Goal: Task Accomplishment & Management: Manage account settings

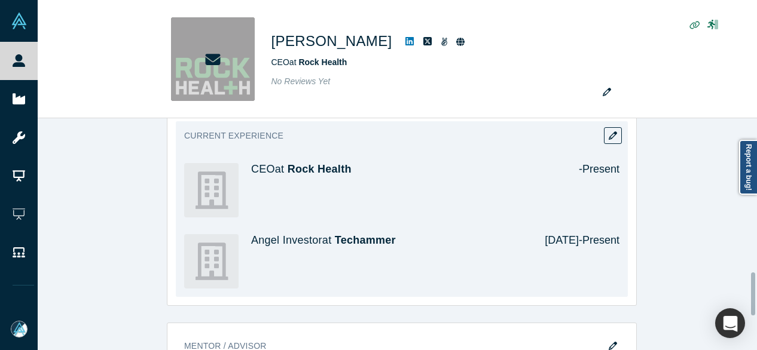
scroll to position [837, 0]
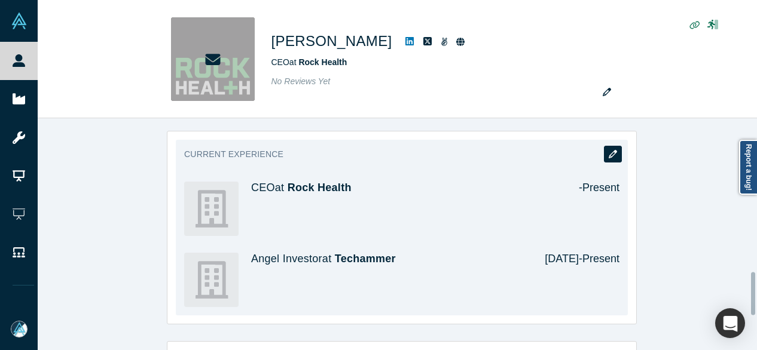
click at [609, 151] on icon "button" at bounding box center [613, 154] width 8 height 8
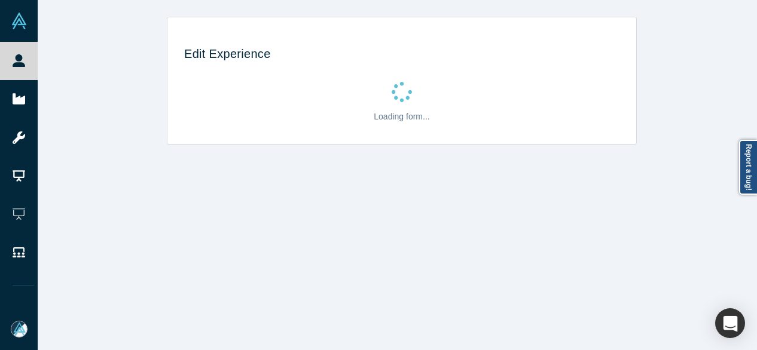
scroll to position [0, 0]
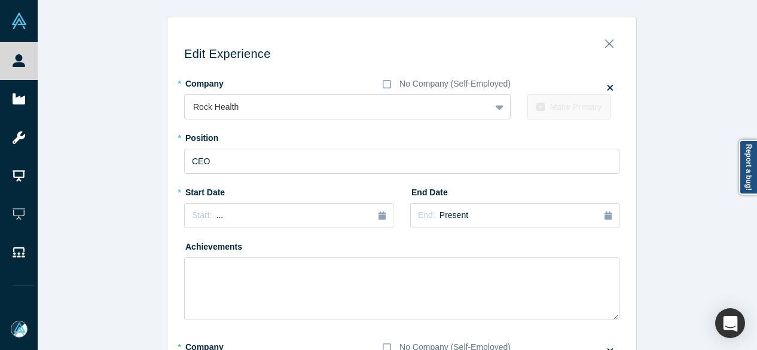
click at [665, 254] on div "Edit Experience * Company No Company (Self-Employed) Rock Health To pick up a d…" at bounding box center [402, 342] width 728 height 650
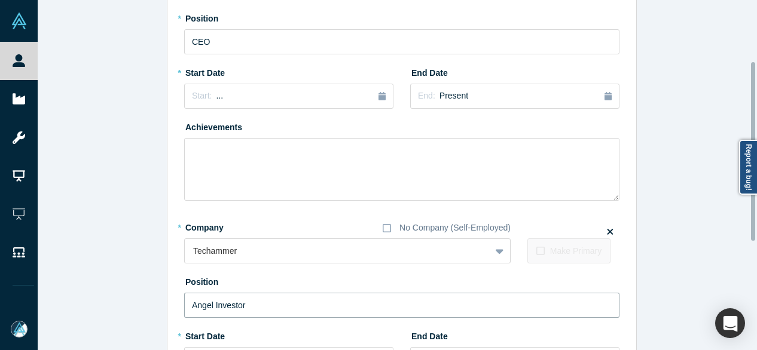
drag, startPoint x: 263, startPoint y: 305, endPoint x: 169, endPoint y: 305, distance: 94.5
click at [169, 305] on div "Edit Experience * Company No Company (Self-Employed) Rock Health To pick up a d…" at bounding box center [401, 226] width 469 height 640
paste input "Partne"
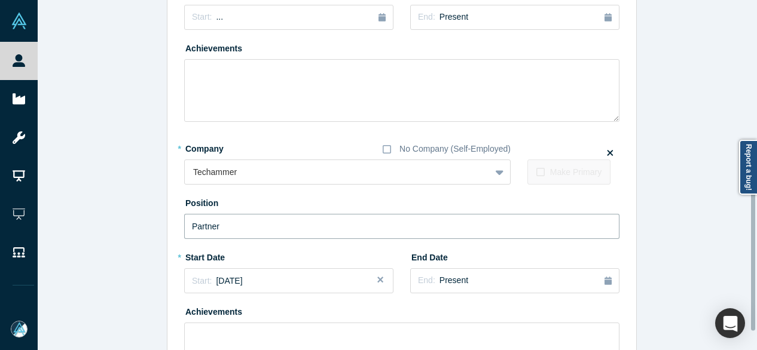
scroll to position [299, 0]
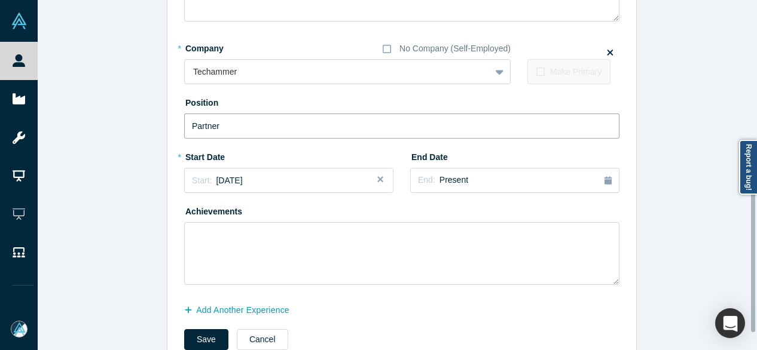
type input "Partner"
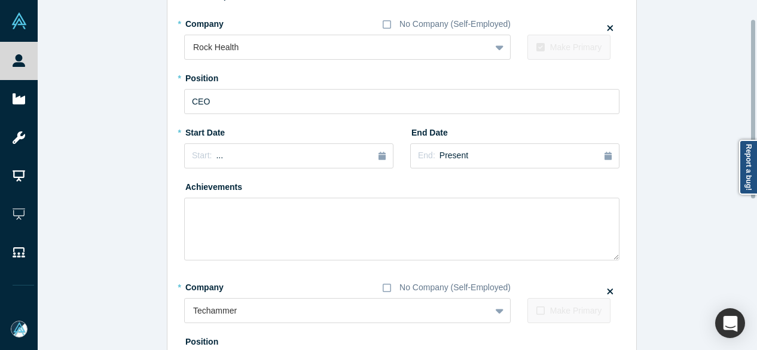
scroll to position [0, 0]
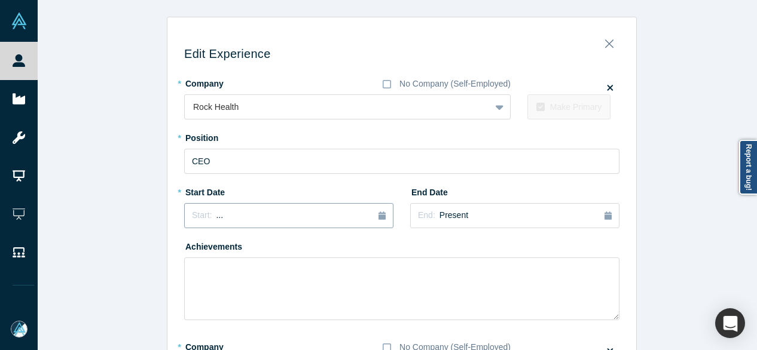
click at [259, 213] on div "Start: ..." at bounding box center [289, 215] width 194 height 13
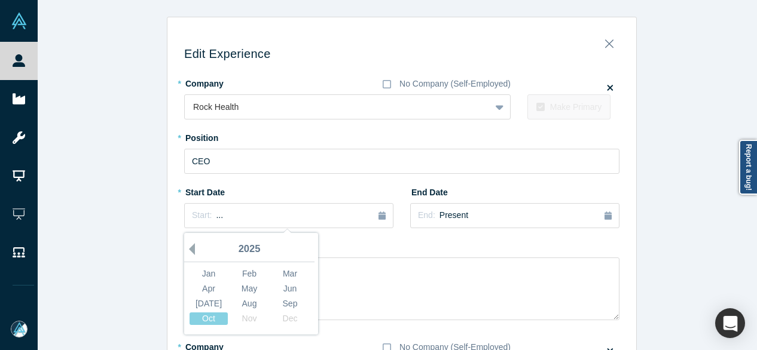
click at [185, 249] on button "Previous Year" at bounding box center [189, 249] width 12 height 12
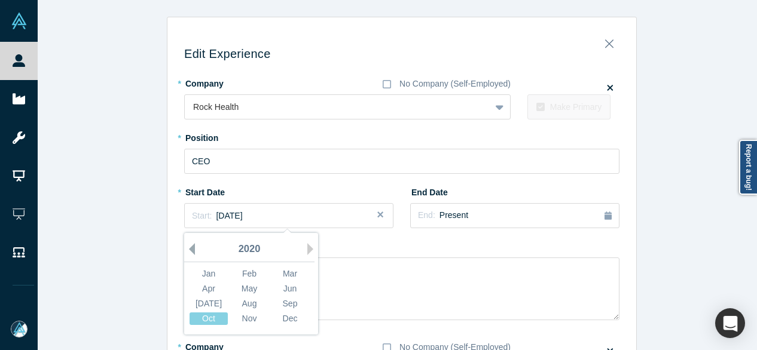
click at [185, 249] on button "Previous Year" at bounding box center [189, 249] width 12 height 12
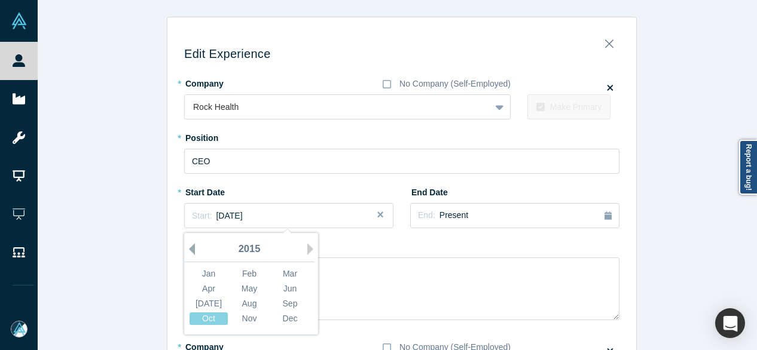
click at [185, 249] on button "Previous Year" at bounding box center [189, 249] width 12 height 12
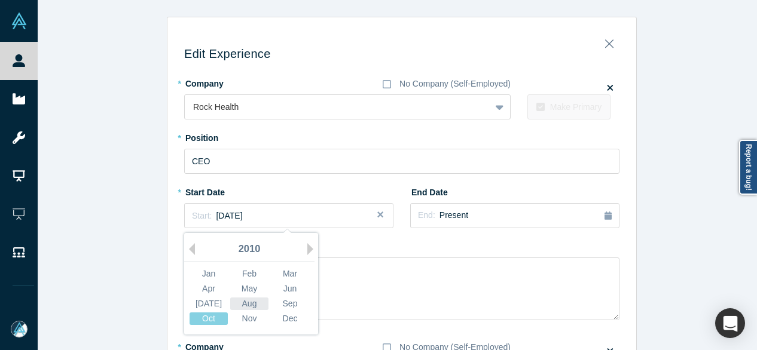
click at [246, 302] on div "Aug" at bounding box center [249, 304] width 38 height 13
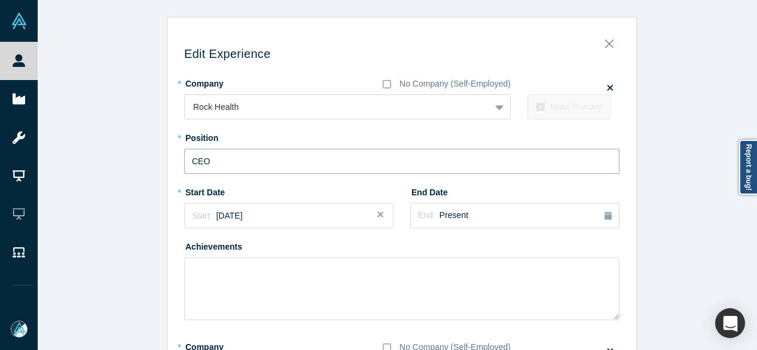
drag, startPoint x: 220, startPoint y: 160, endPoint x: 168, endPoint y: 160, distance: 52.0
click at [171, 160] on div "Edit Experience * Company No Company (Self-Employed) Rock Health To pick up a d…" at bounding box center [401, 346] width 469 height 640
paste input "Rock Health logo Founder"
drag, startPoint x: 252, startPoint y: 160, endPoint x: 172, endPoint y: 163, distance: 80.2
click at [172, 163] on div "Edit Experience * Company No Company (Self-Employed) Rock Health To pick up a d…" at bounding box center [401, 346] width 469 height 640
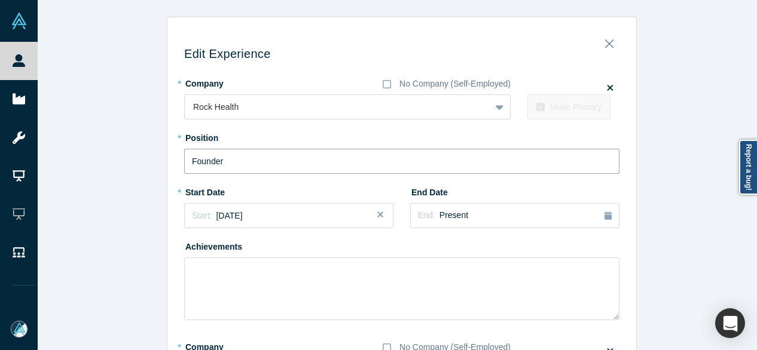
type input "Founder"
click at [439, 216] on span "Present" at bounding box center [453, 215] width 29 height 10
click at [488, 247] on button "Previous Year" at bounding box center [491, 249] width 12 height 12
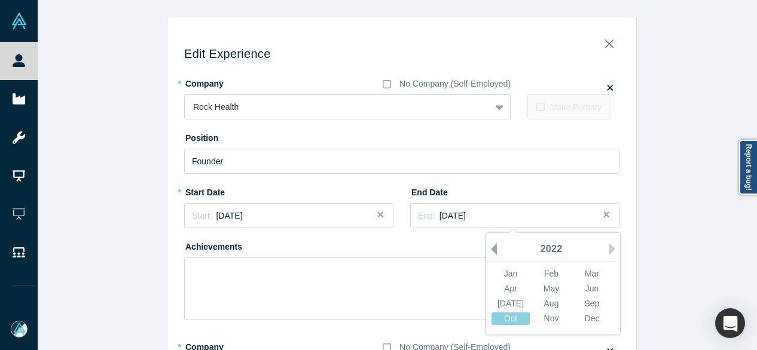
click at [488, 247] on button "Previous Year" at bounding box center [491, 249] width 12 height 12
click at [488, 246] on button "Previous Year" at bounding box center [491, 249] width 12 height 12
click at [583, 320] on div "Dec" at bounding box center [592, 319] width 38 height 13
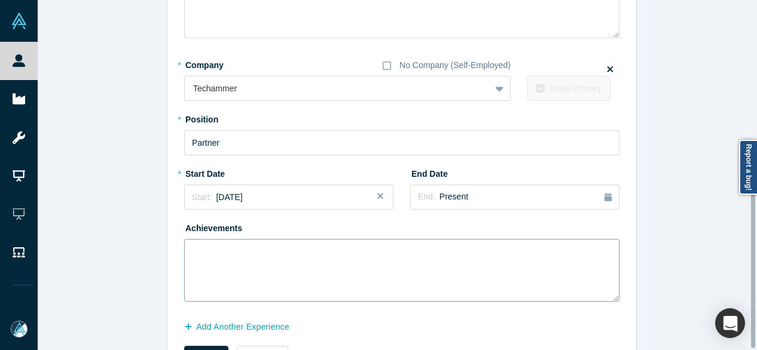
scroll to position [332, 0]
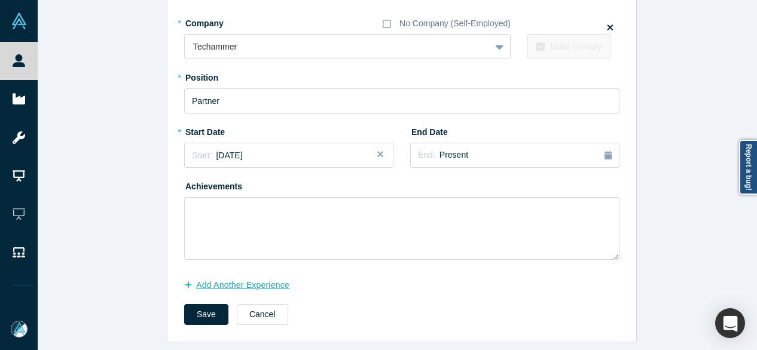
click at [234, 278] on button "Add Another Experience" at bounding box center [243, 285] width 118 height 21
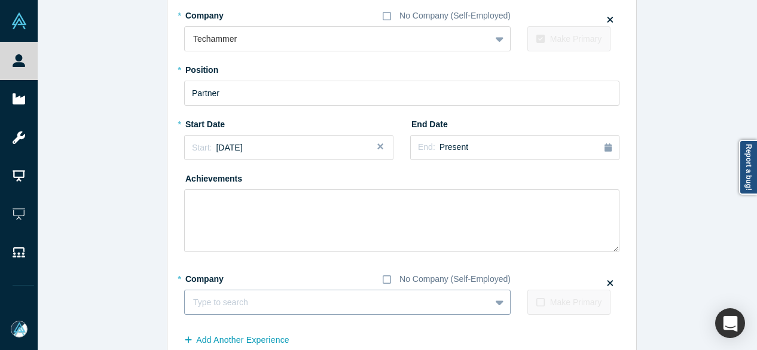
click at [286, 301] on div at bounding box center [337, 302] width 289 height 15
paste input "Adjunct Faculty / Course Director Adjunct Faculty / Course Director [GEOGRAPHIC…"
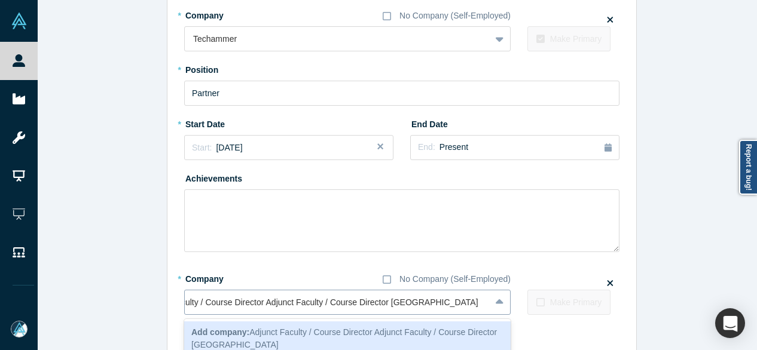
scroll to position [0, 49]
drag, startPoint x: 387, startPoint y: 302, endPoint x: 161, endPoint y: 307, distance: 226.0
click at [161, 307] on div "Edit Experience * Company No Company (Self-Employed) Rock Health To pick up a d…" at bounding box center [402, 41] width 728 height 713
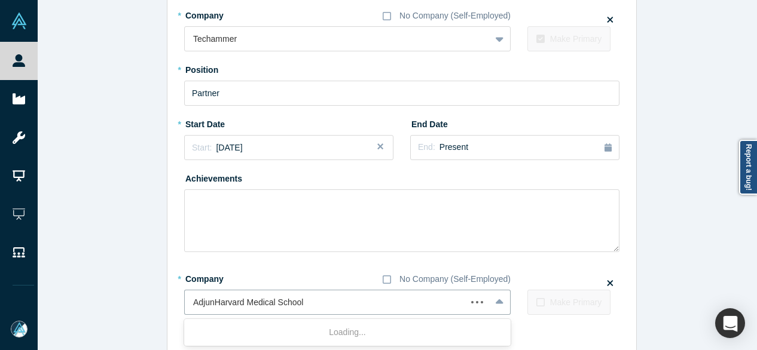
scroll to position [0, 0]
type input "[GEOGRAPHIC_DATA]"
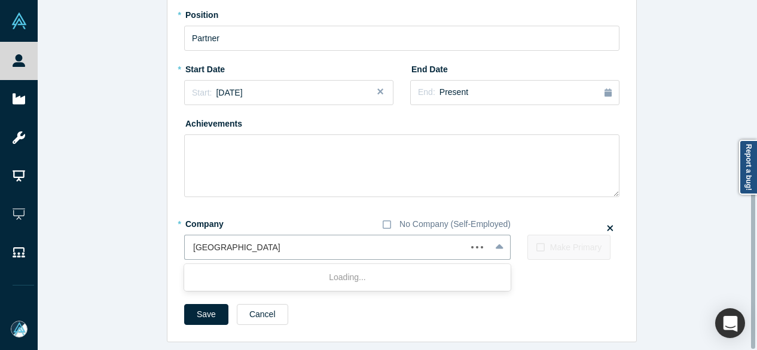
scroll to position [395, 0]
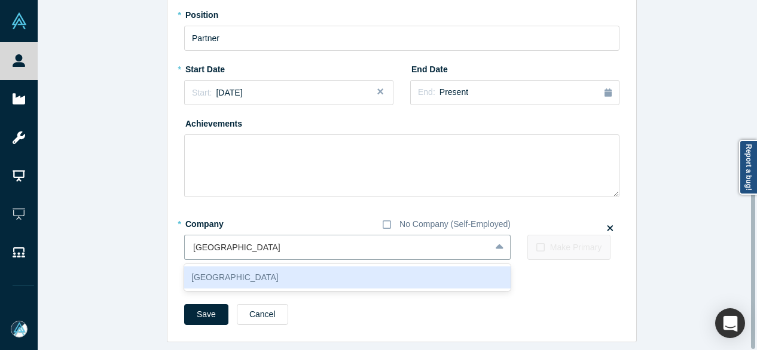
click at [241, 275] on div "[GEOGRAPHIC_DATA]" at bounding box center [347, 278] width 326 height 22
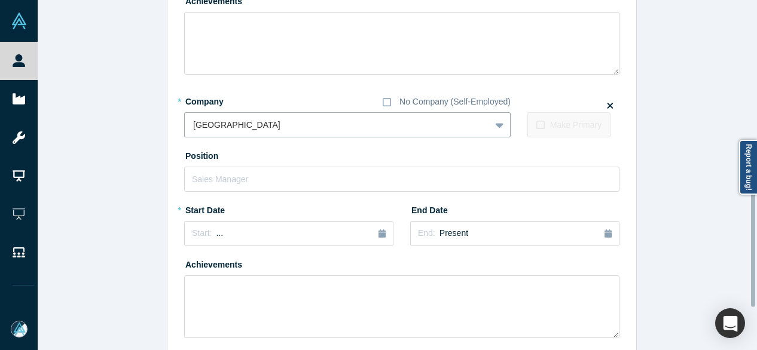
scroll to position [514, 0]
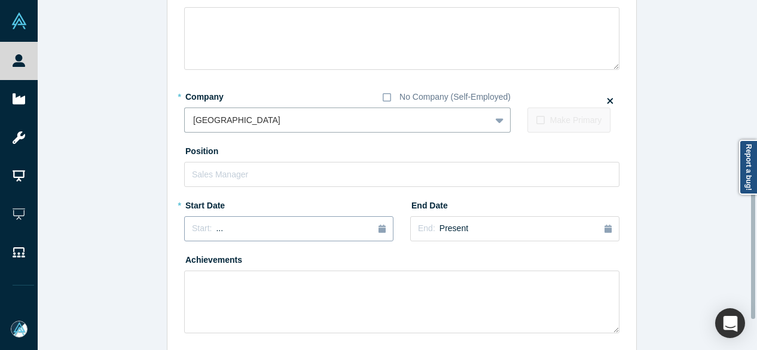
click at [216, 223] on div "Start: ..." at bounding box center [289, 228] width 194 height 13
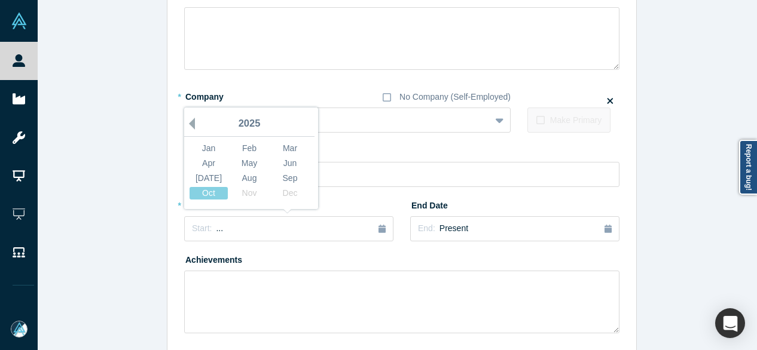
click at [189, 124] on button "Previous Year" at bounding box center [189, 124] width 12 height 12
click at [250, 175] on div "Aug" at bounding box center [249, 178] width 38 height 13
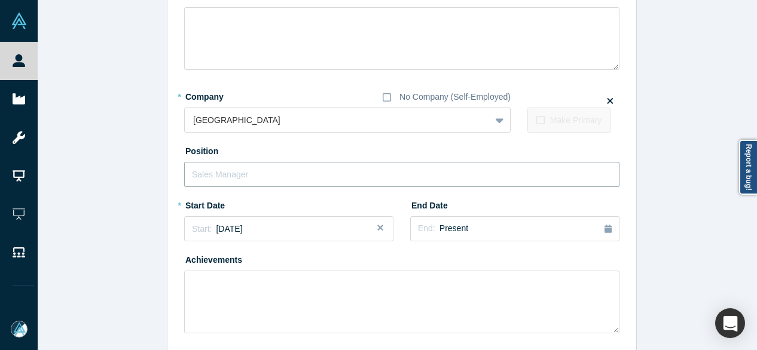
click at [253, 174] on input "text" at bounding box center [401, 174] width 435 height 25
paste input "ct Faculty / Course Director Adjunct Faculty / Course Director"
drag, startPoint x: 289, startPoint y: 174, endPoint x: 140, endPoint y: 167, distance: 149.0
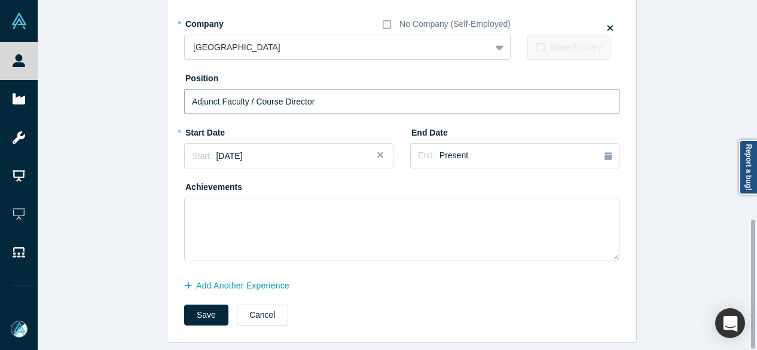
scroll to position [595, 0]
type input "Adjunct Faculty / Course Director"
click at [194, 304] on button "Save" at bounding box center [206, 314] width 44 height 21
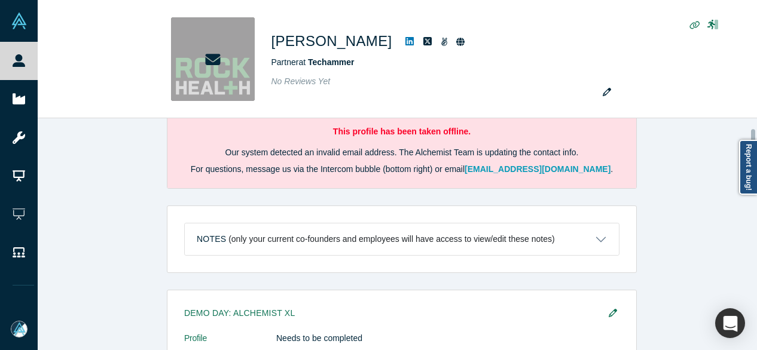
scroll to position [60, 0]
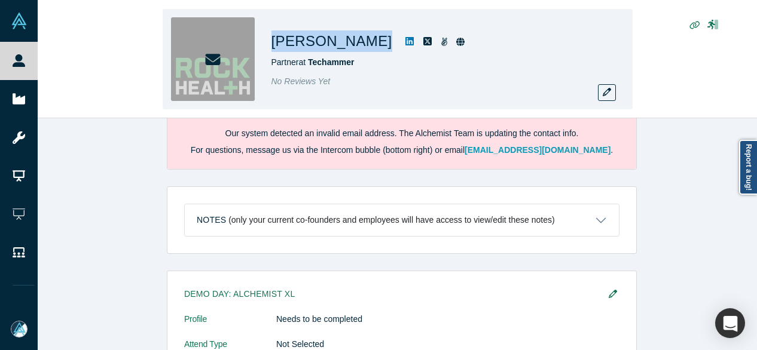
drag, startPoint x: 271, startPoint y: 44, endPoint x: 344, endPoint y: 44, distance: 72.9
click at [344, 44] on div "[PERSON_NAME]" at bounding box center [438, 41] width 335 height 22
copy div "[PERSON_NAME]"
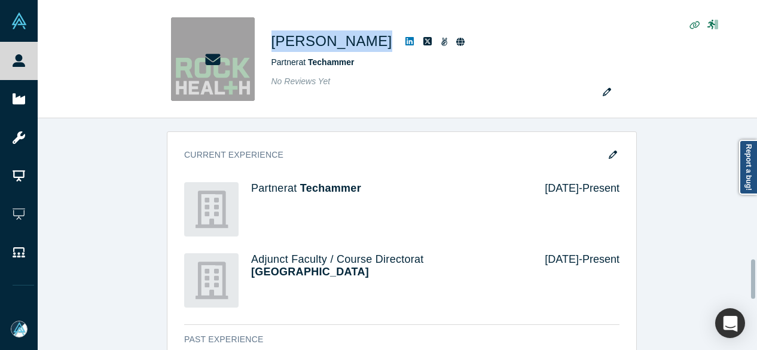
scroll to position [837, 0]
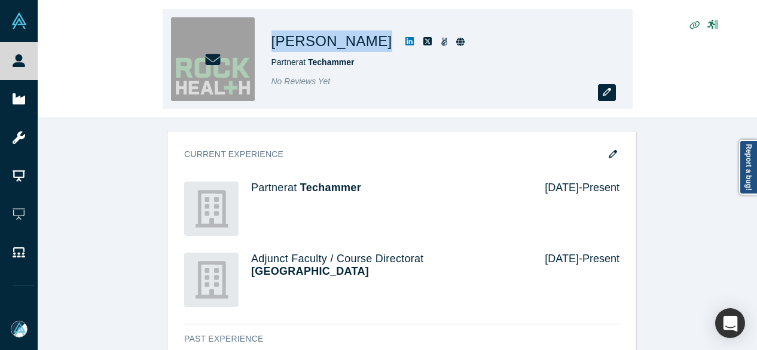
click at [600, 92] on button "button" at bounding box center [607, 92] width 18 height 17
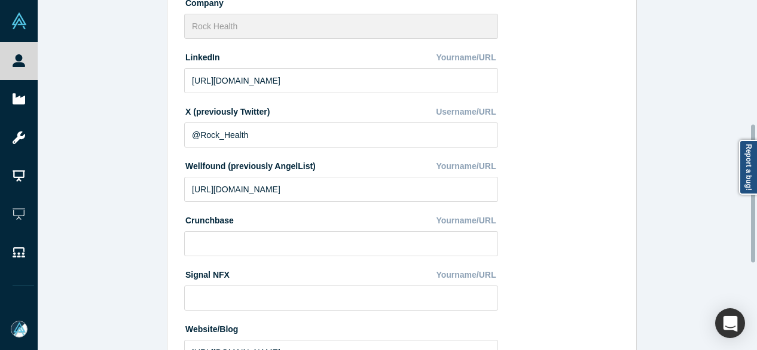
scroll to position [536, 0]
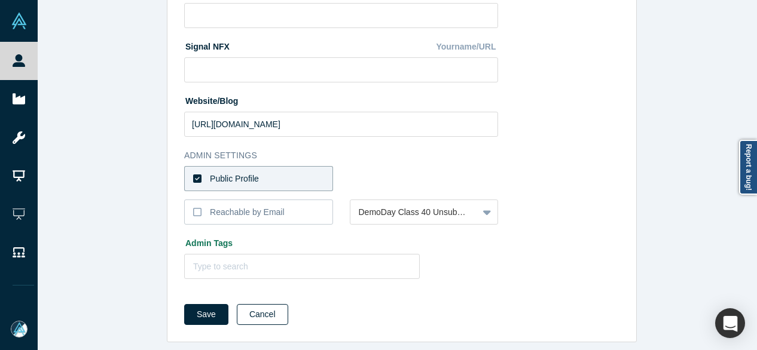
click at [251, 304] on button "Cancel" at bounding box center [262, 314] width 51 height 21
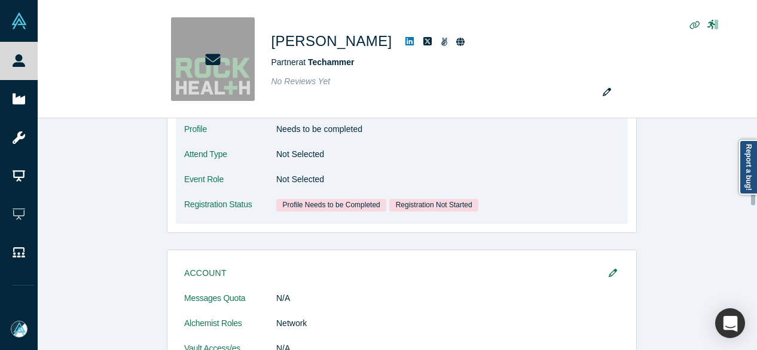
scroll to position [239, 0]
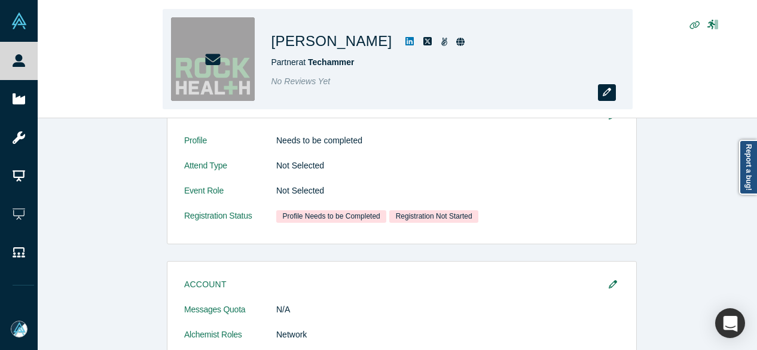
click at [604, 95] on icon "button" at bounding box center [607, 92] width 8 height 8
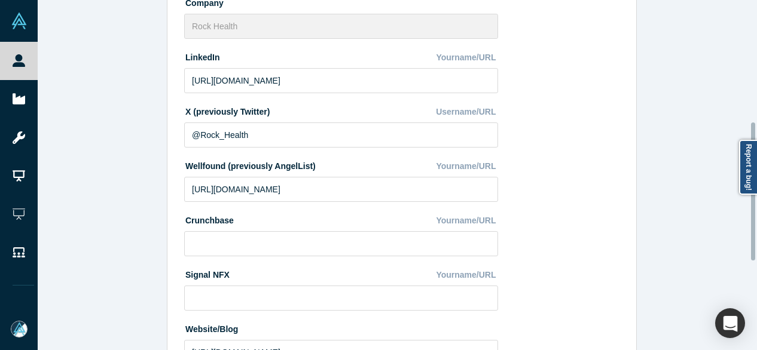
scroll to position [536, 0]
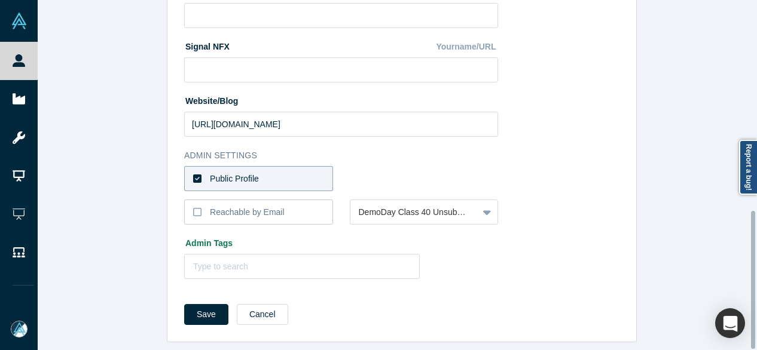
click at [351, 176] on div at bounding box center [424, 178] width 149 height 25
click at [308, 169] on label "Public Profile" at bounding box center [258, 178] width 149 height 25
click at [0, 0] on input "Public Profile" at bounding box center [0, 0] width 0 height 0
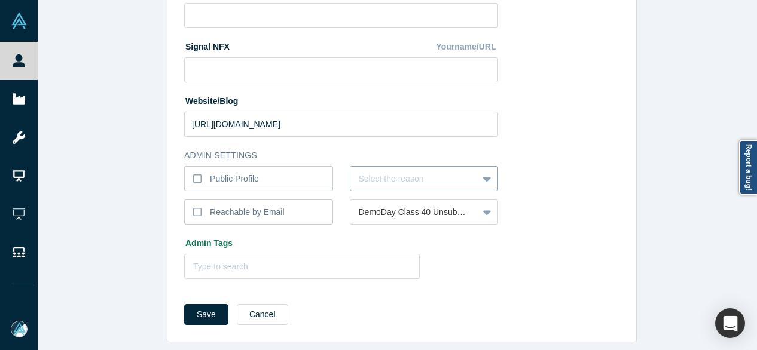
click at [383, 178] on div at bounding box center [414, 179] width 111 height 15
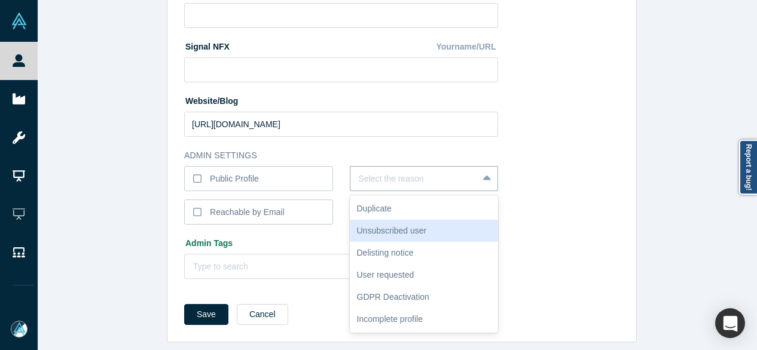
click at [384, 222] on div "Unsubscribed user" at bounding box center [424, 231] width 149 height 22
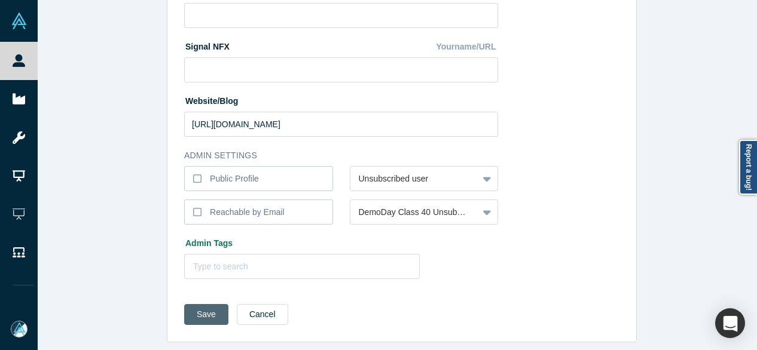
click at [190, 304] on button "Save" at bounding box center [206, 314] width 44 height 21
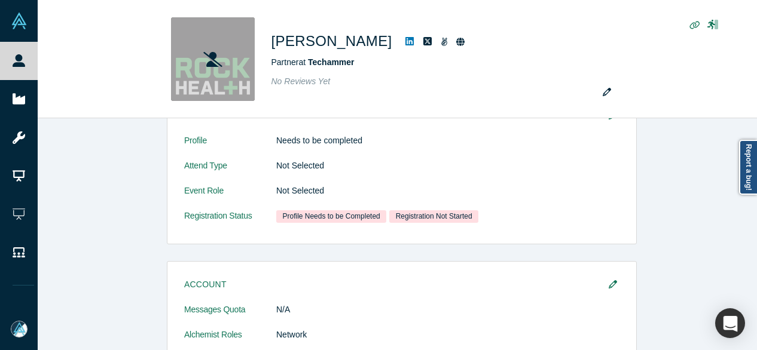
scroll to position [0, 0]
